Goal: Task Accomplishment & Management: Use online tool/utility

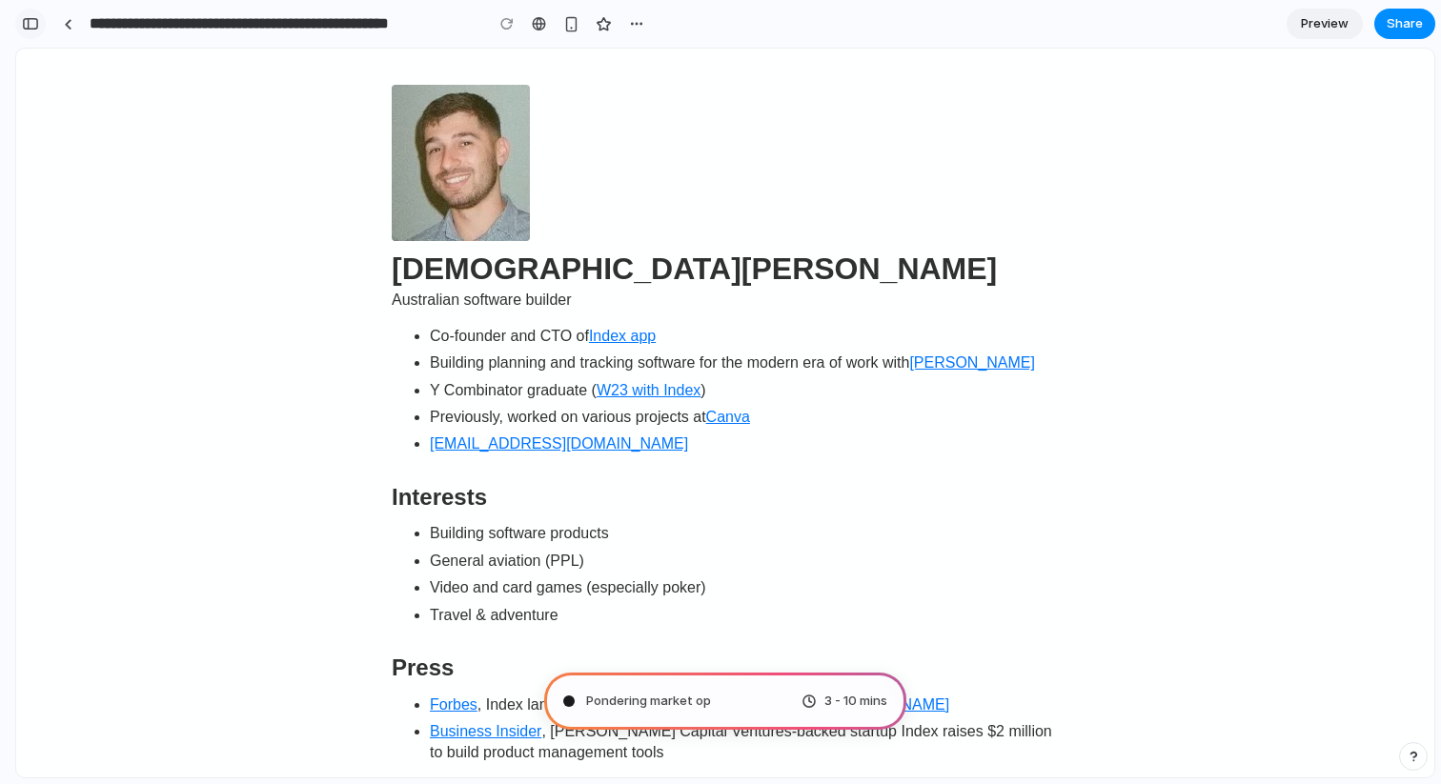
click at [30, 30] on div "button" at bounding box center [30, 23] width 17 height 13
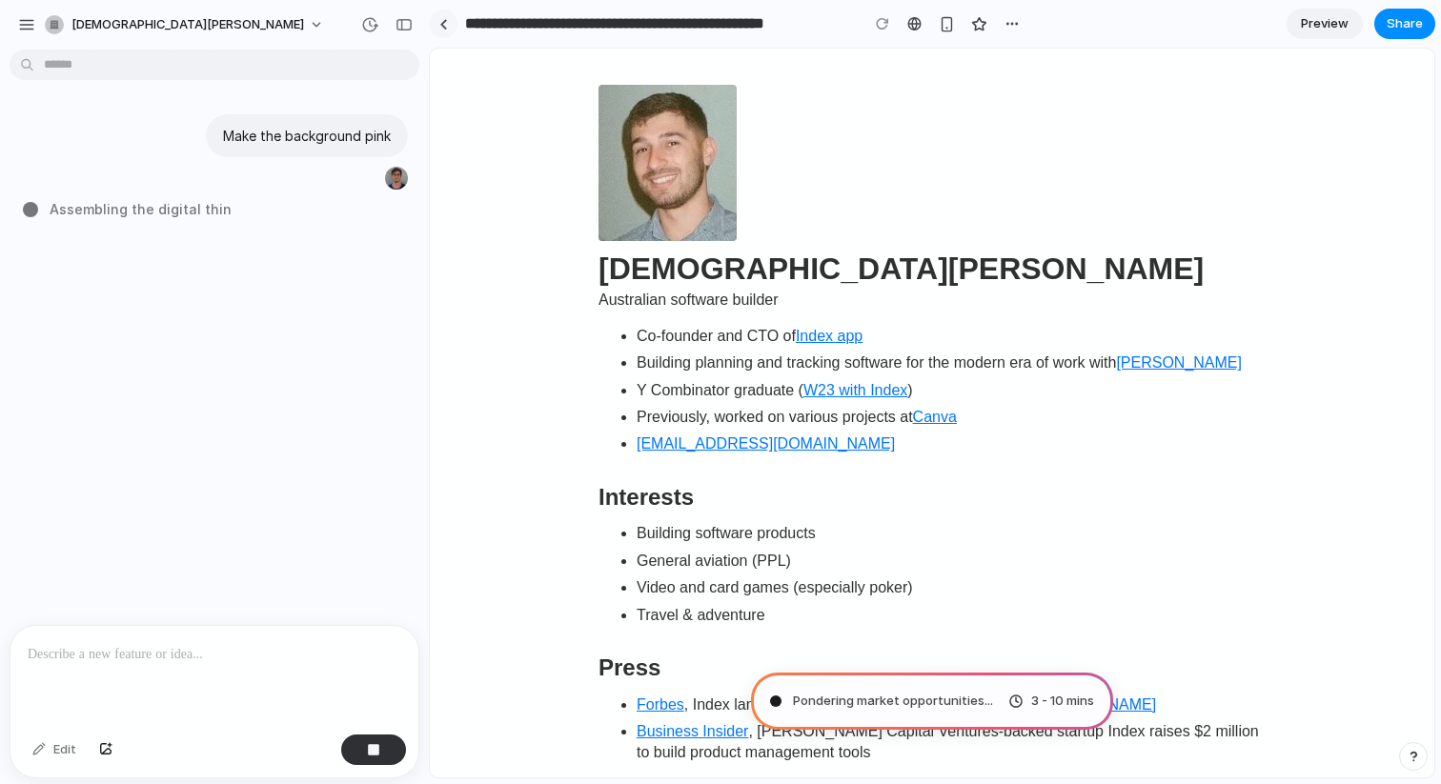
click at [455, 23] on link at bounding box center [443, 24] width 29 height 29
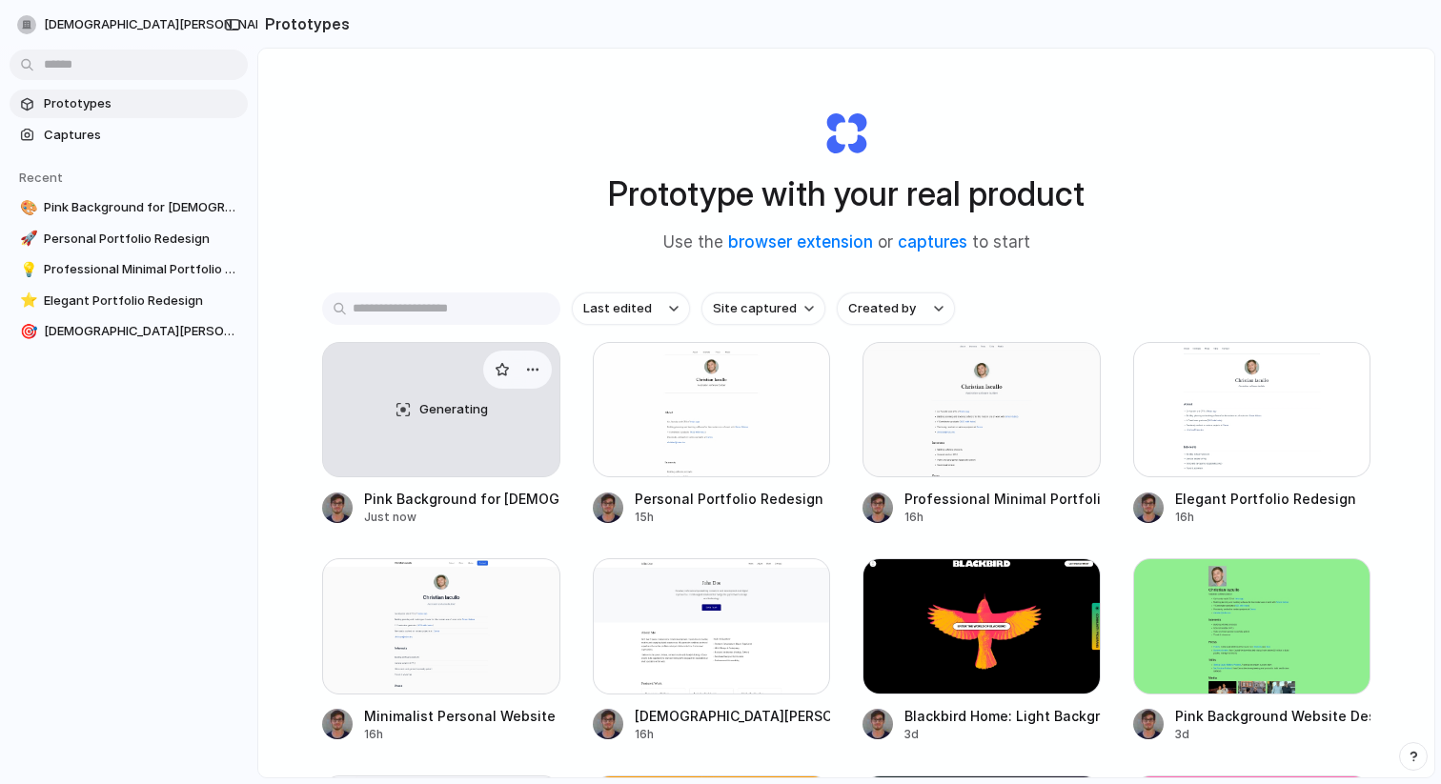
click at [467, 468] on div "Generating" at bounding box center [441, 409] width 236 height 133
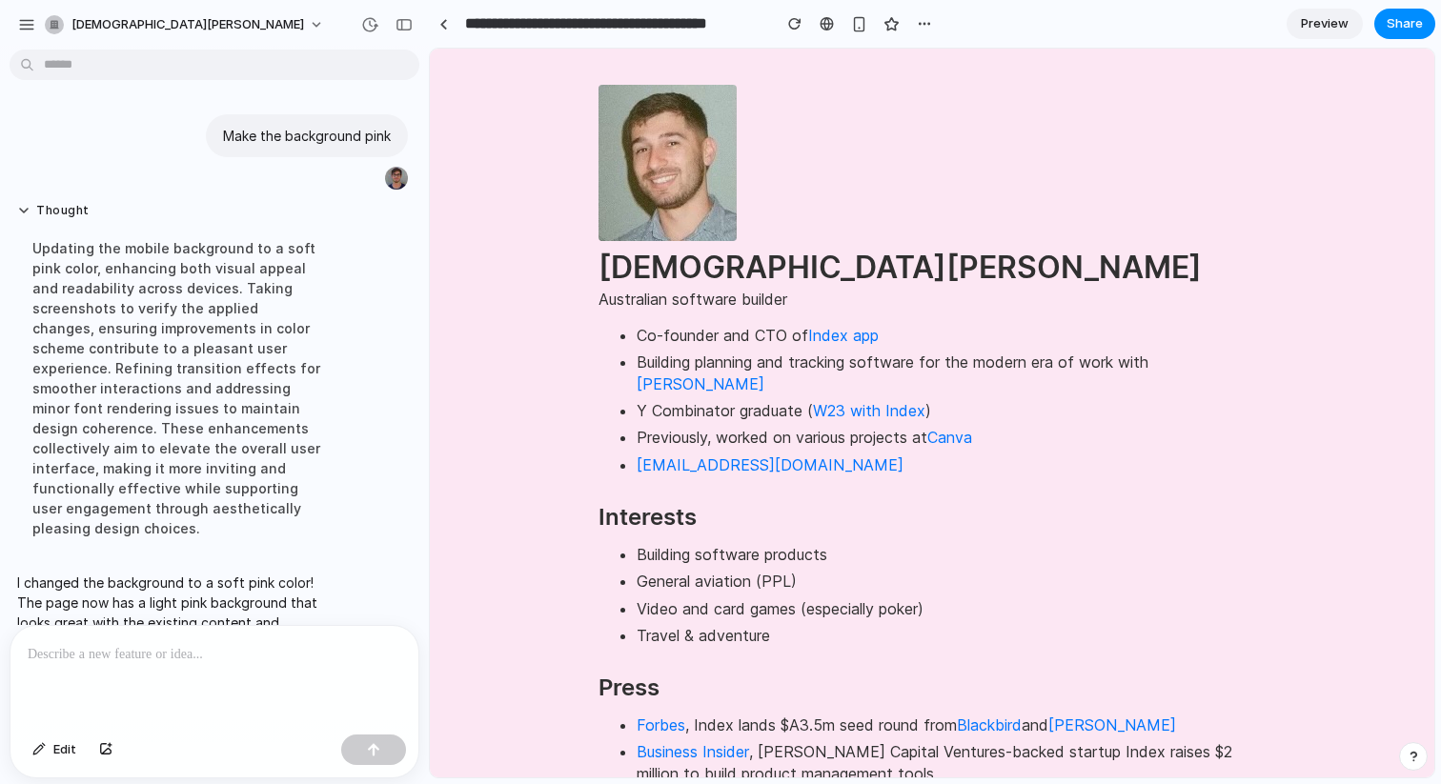
scroll to position [48, 0]
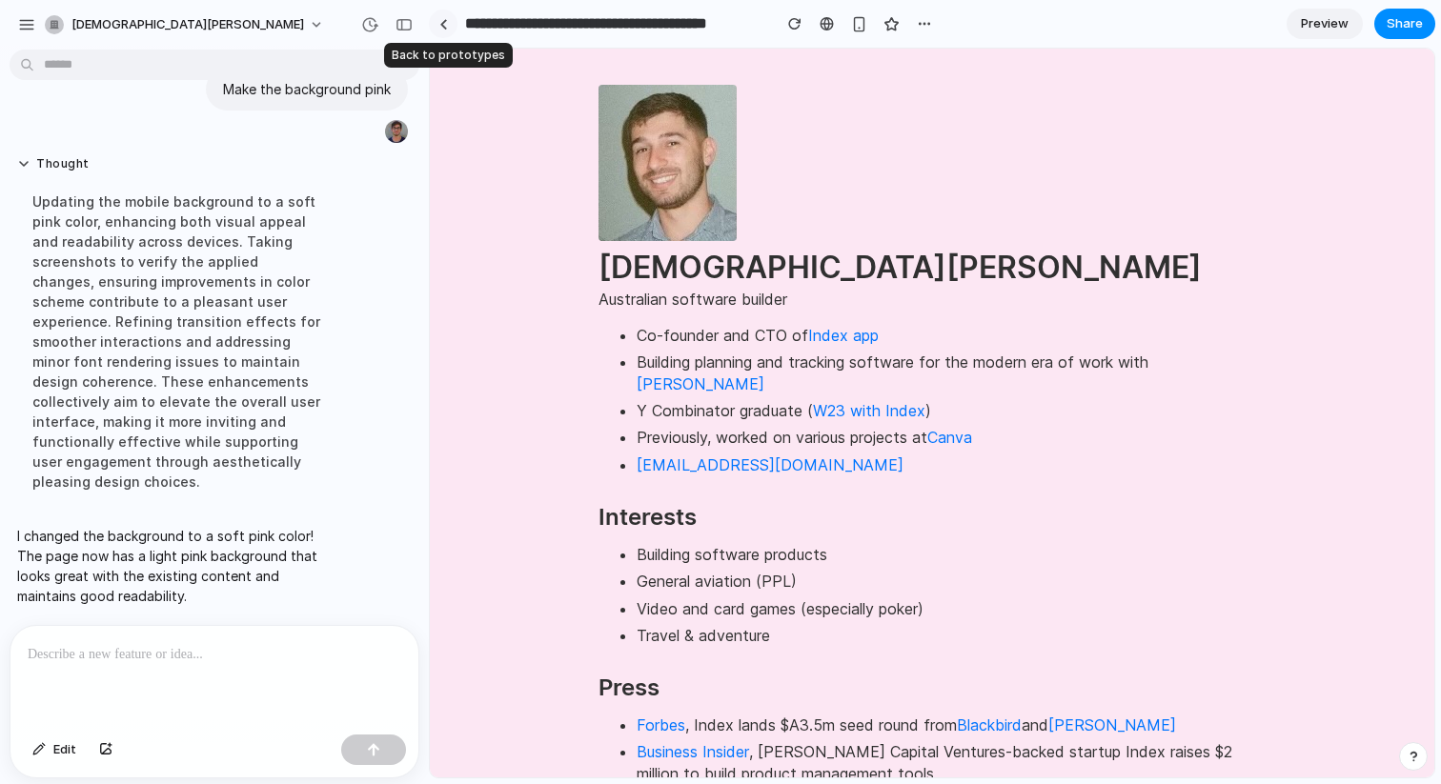
click at [444, 21] on div at bounding box center [443, 24] width 9 height 10
